Goal: Check status: Check status

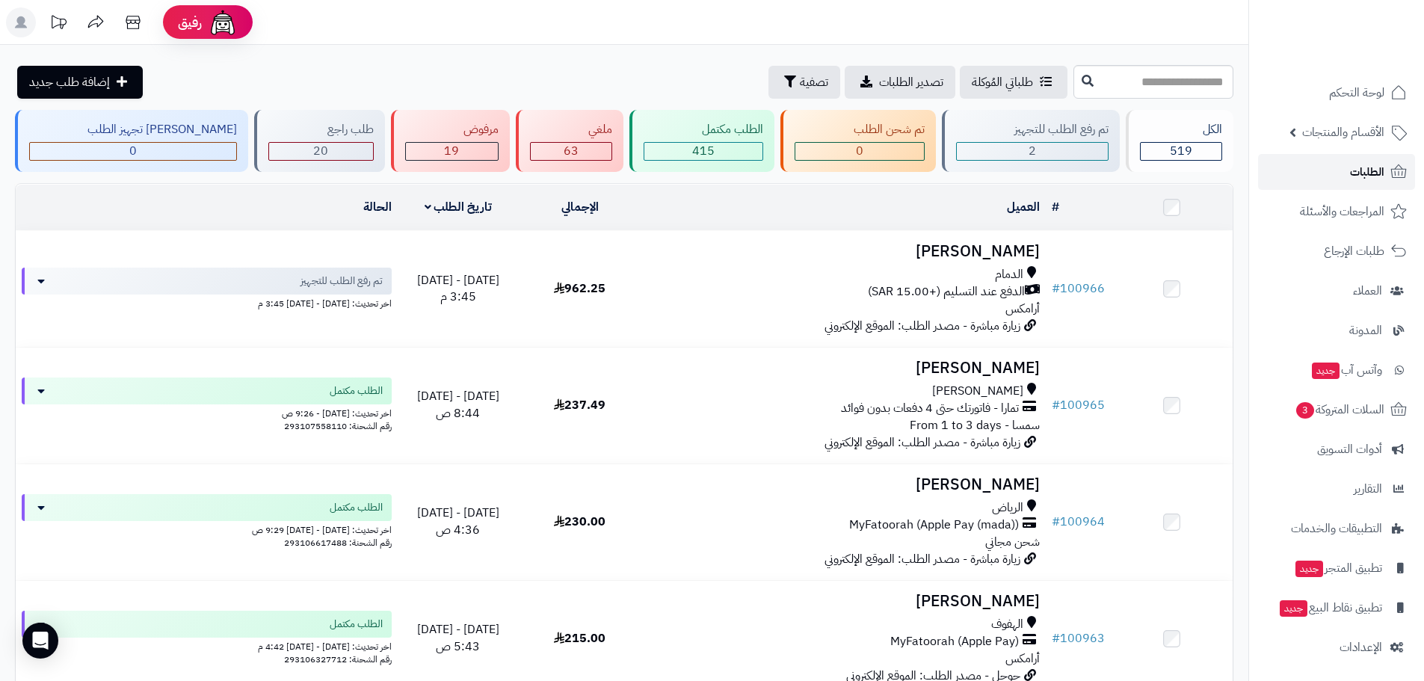
click at [1340, 174] on link "الطلبات" at bounding box center [1336, 172] width 157 height 36
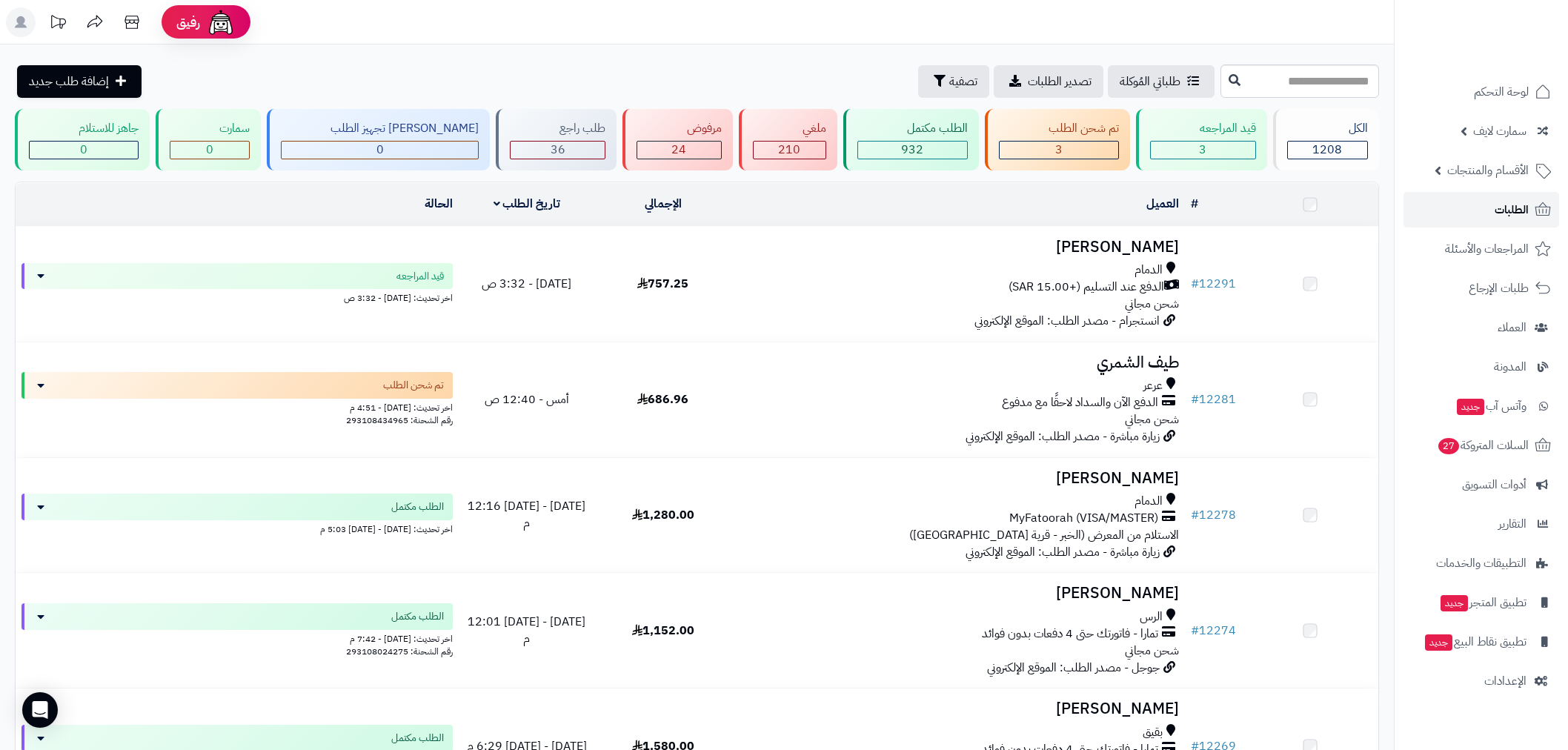
drag, startPoint x: 0, startPoint y: 0, endPoint x: 1494, endPoint y: 218, distance: 1509.8
click at [1494, 218] on link "الطلبات" at bounding box center [1481, 210] width 156 height 36
